Goal: Information Seeking & Learning: Learn about a topic

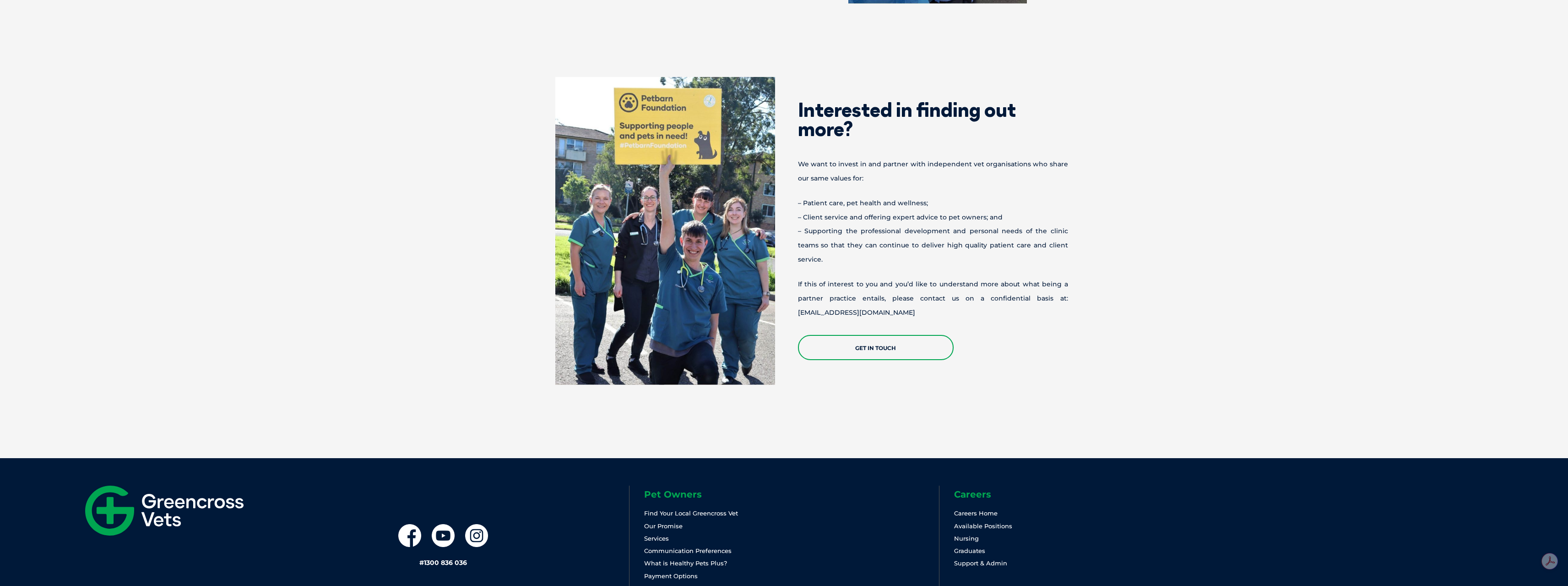
click at [838, 206] on p "– Patient care, pet health and wellness; – Client service and offering expert a…" at bounding box center [933, 231] width 270 height 71
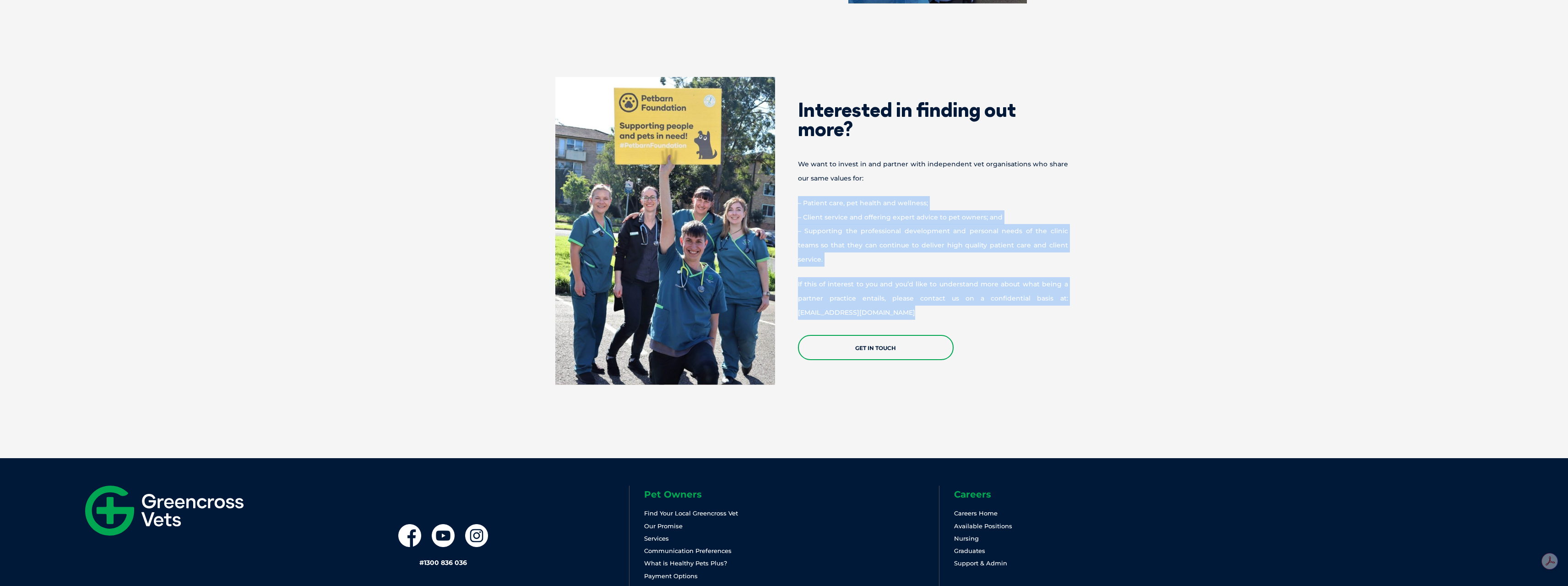
drag, startPoint x: 838, startPoint y: 206, endPoint x: 945, endPoint y: 256, distance: 118.1
click at [945, 256] on div "Interested in finding out more? We want to invest in and partner with independe…" at bounding box center [930, 222] width 293 height 277
click at [934, 277] on p "If this of interest to you and you’d like to understand more about what being a…" at bounding box center [933, 298] width 270 height 42
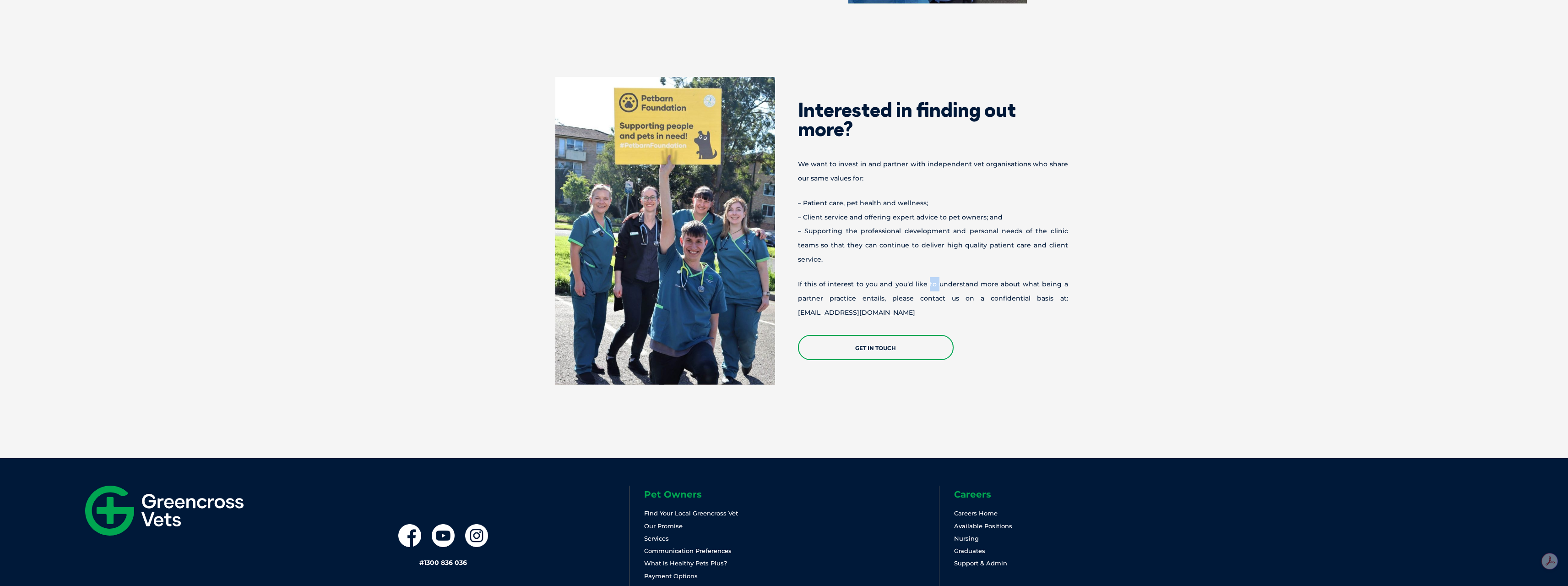
click at [934, 277] on p "If this of interest to you and you’d like to understand more about what being a…" at bounding box center [933, 298] width 270 height 42
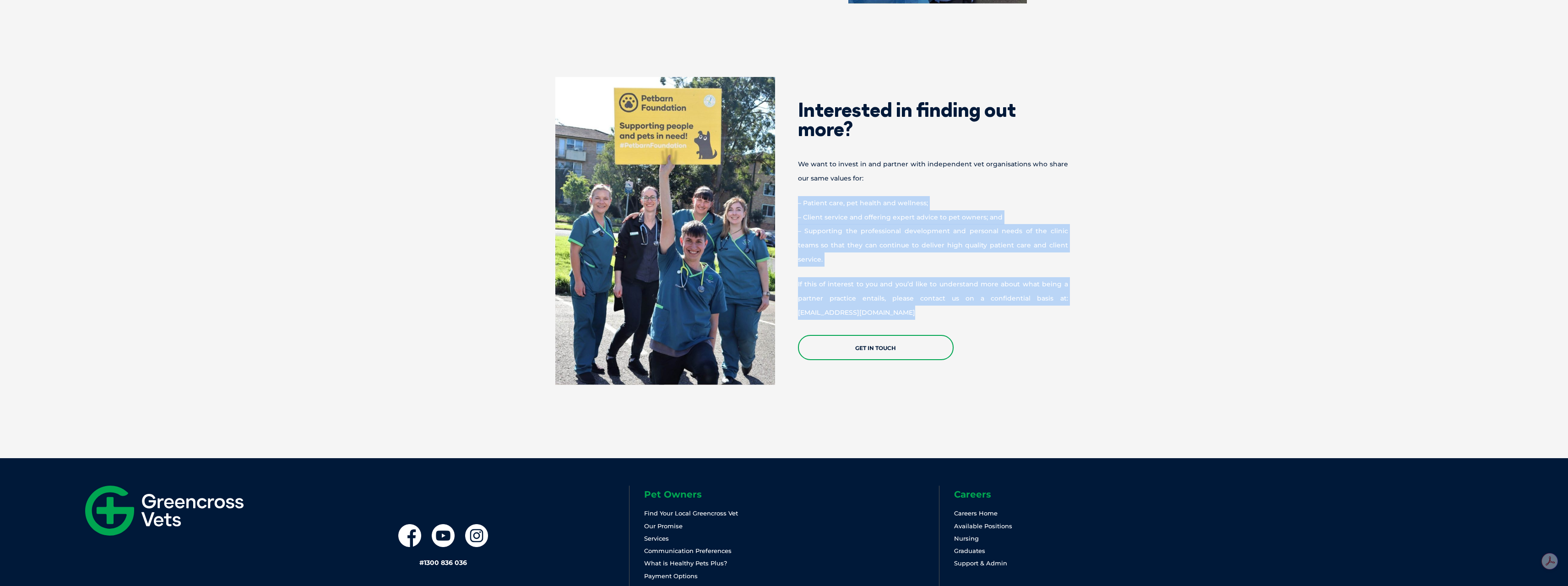
drag, startPoint x: 934, startPoint y: 275, endPoint x: 855, endPoint y: 189, distance: 116.8
click at [855, 189] on div "Interested in finding out more? We want to invest in and partner with independe…" at bounding box center [930, 222] width 293 height 277
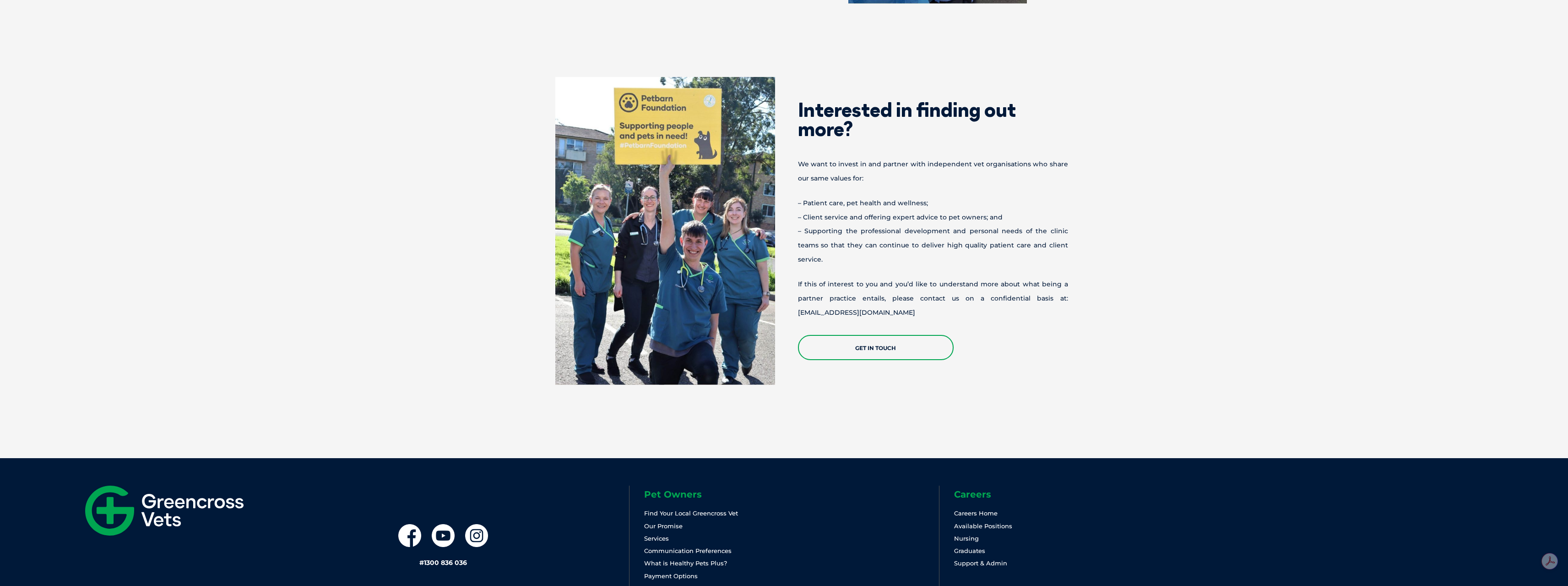
click at [861, 302] on p "If this of interest to you and you’d like to understand more about what being a…" at bounding box center [933, 298] width 270 height 42
click at [859, 302] on p "If this of interest to you and you’d like to understand more about what being a…" at bounding box center [933, 298] width 270 height 42
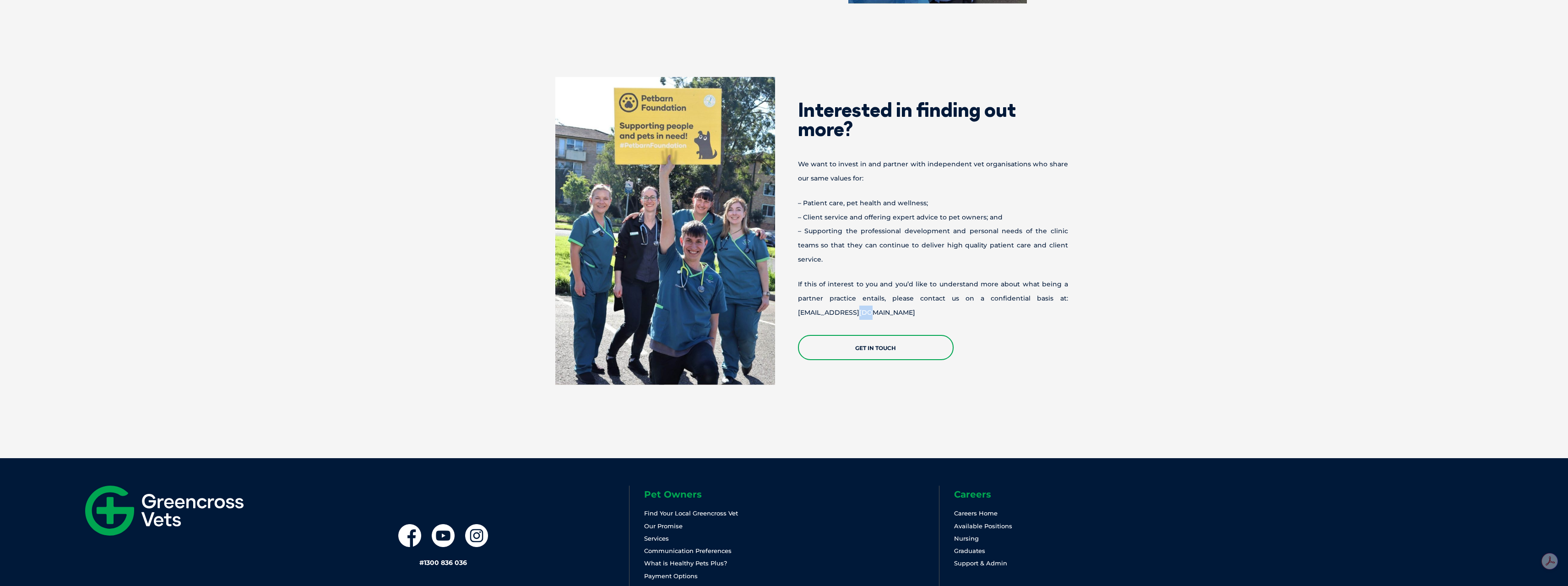
click at [859, 302] on p "If this of interest to you and you’d like to understand more about what being a…" at bounding box center [933, 298] width 270 height 42
drag, startPoint x: 859, startPoint y: 302, endPoint x: 805, endPoint y: 300, distance: 54.0
click at [859, 302] on p "If this of interest to you and you’d like to understand more about what being a…" at bounding box center [933, 298] width 270 height 42
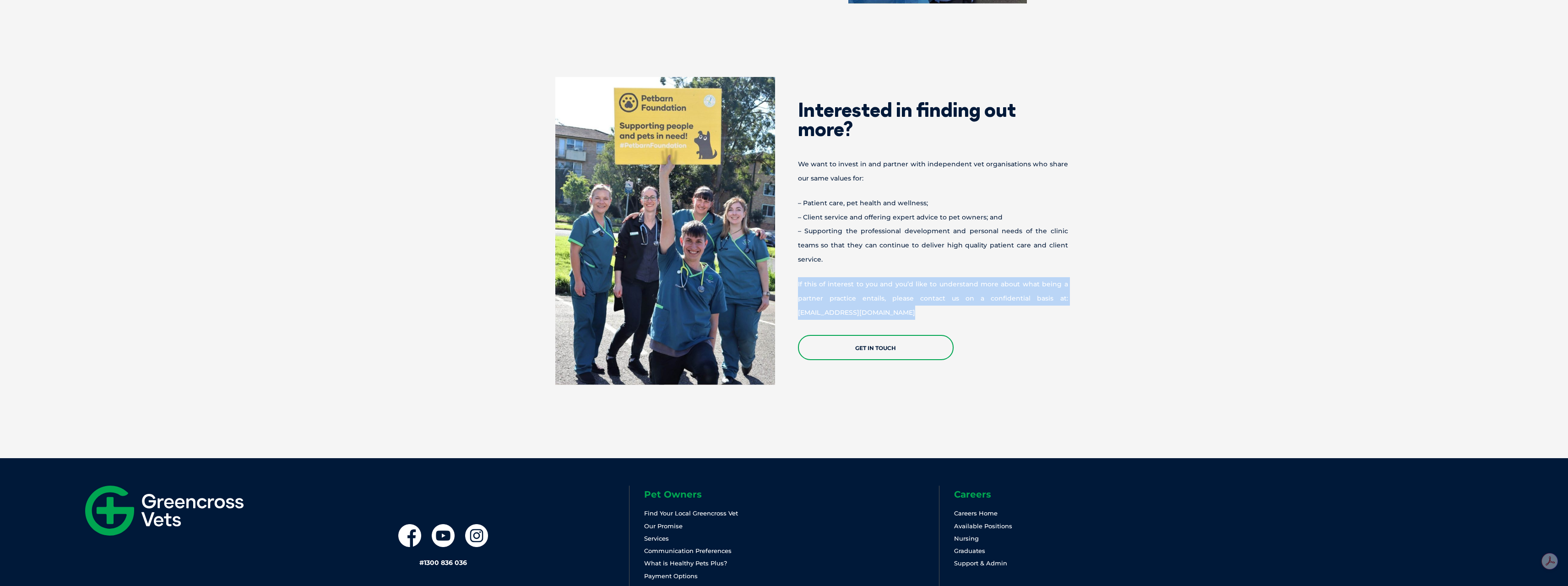
click at [802, 300] on p "If this of interest to you and you’d like to understand more about what being a…" at bounding box center [933, 298] width 270 height 42
drag, startPoint x: 802, startPoint y: 300, endPoint x: 872, endPoint y: 300, distance: 70.0
click at [872, 300] on p "If this of interest to you and you’d like to understand more about what being a…" at bounding box center [933, 298] width 270 height 42
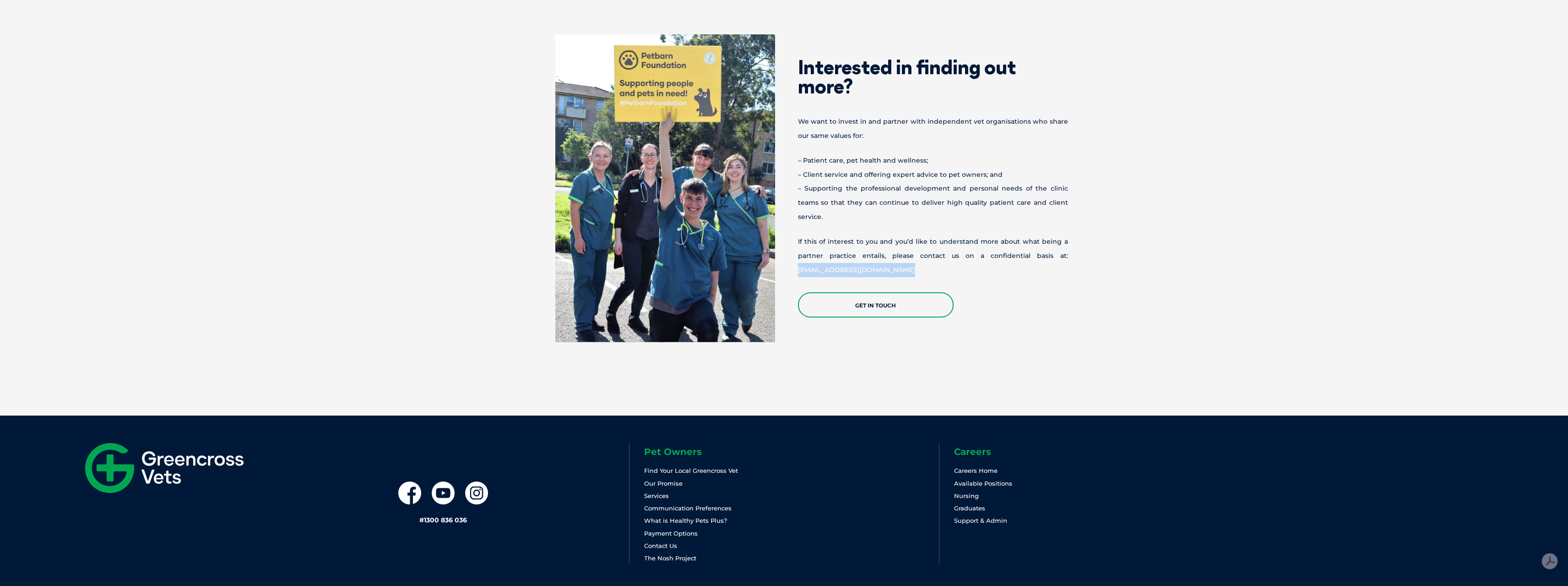
scroll to position [1120, 0]
